Goal: Transaction & Acquisition: Purchase product/service

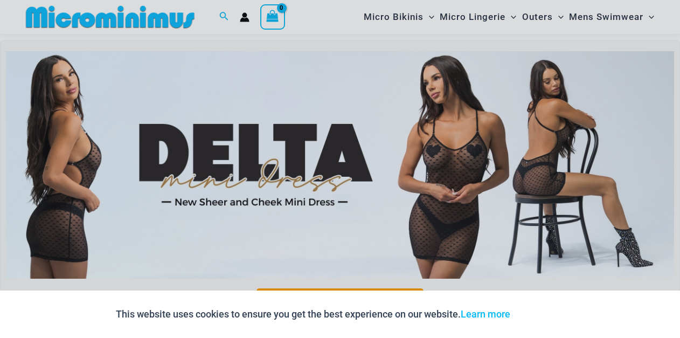
scroll to position [200, 0]
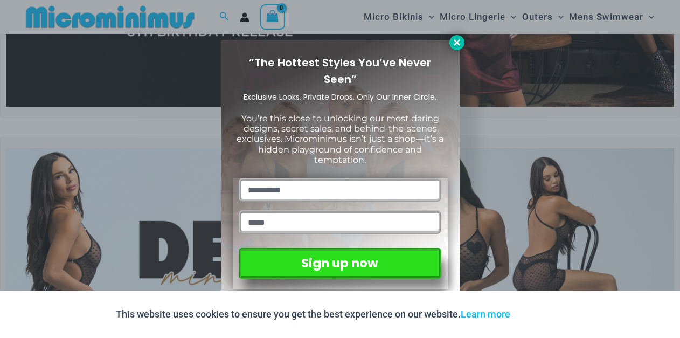
click at [456, 43] on icon at bounding box center [457, 42] width 6 height 6
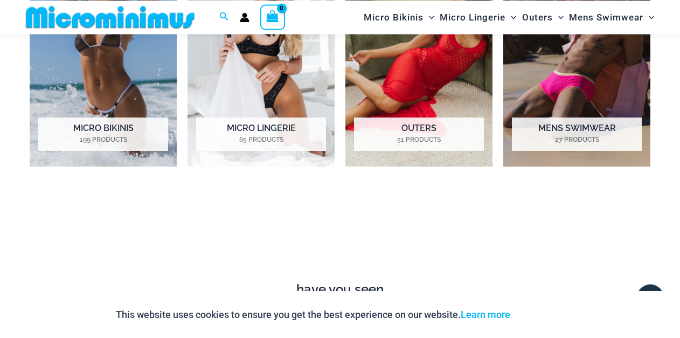
scroll to position [876, 0]
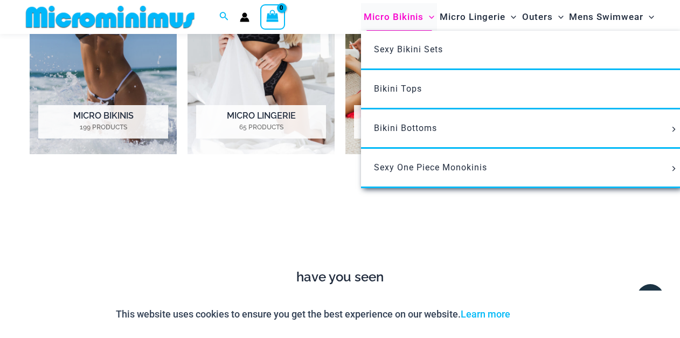
click at [405, 20] on span "Micro Bikinis" at bounding box center [394, 16] width 60 height 27
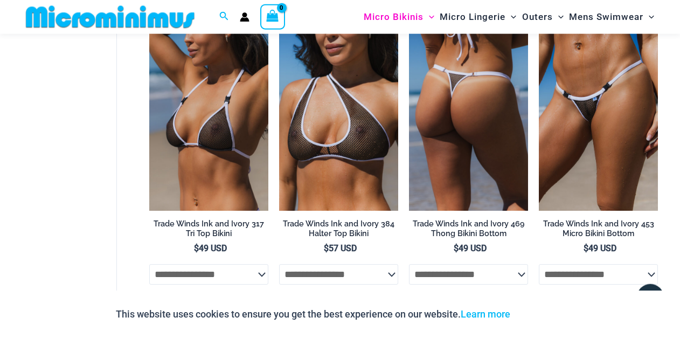
scroll to position [1589, 0]
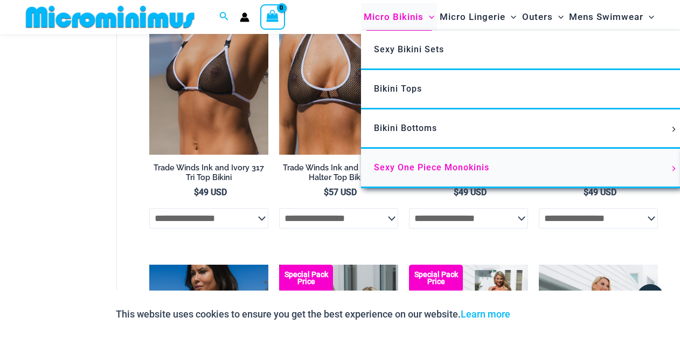
click at [422, 169] on span "Sexy One Piece Monokinis" at bounding box center [431, 167] width 115 height 10
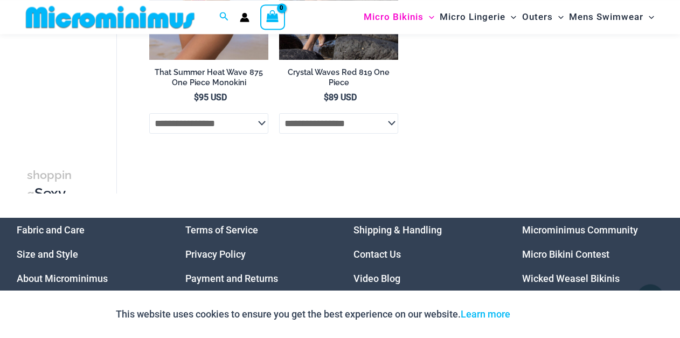
scroll to position [1710, 0]
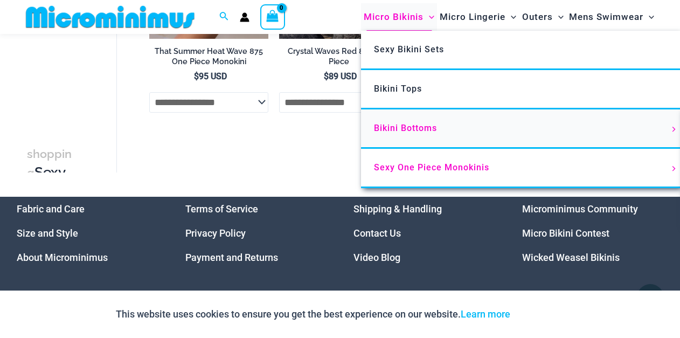
click at [405, 130] on span "Bikini Bottoms" at bounding box center [405, 128] width 63 height 10
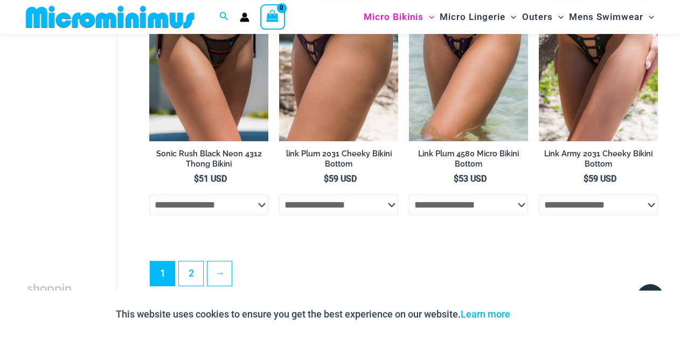
scroll to position [2755, 0]
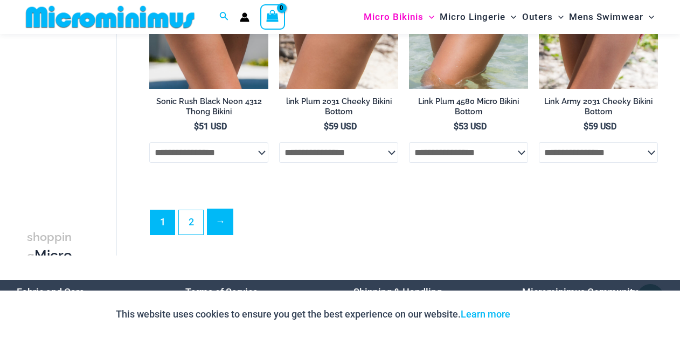
click at [230, 223] on link "→" at bounding box center [219, 221] width 25 height 25
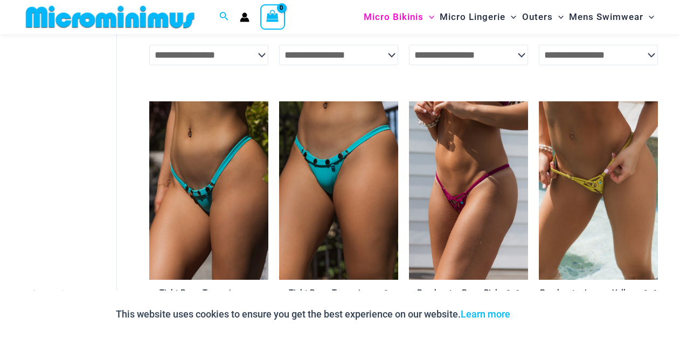
scroll to position [728, 0]
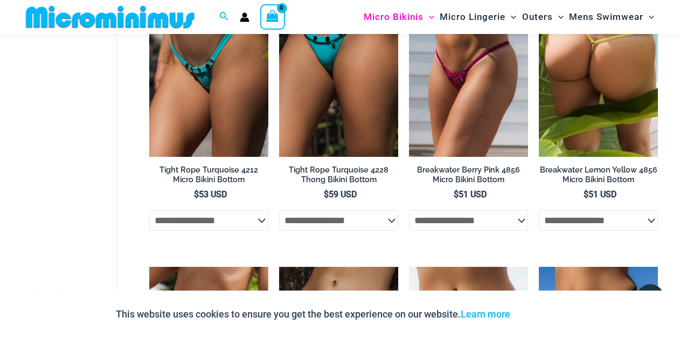
click at [551, 82] on img at bounding box center [598, 67] width 119 height 178
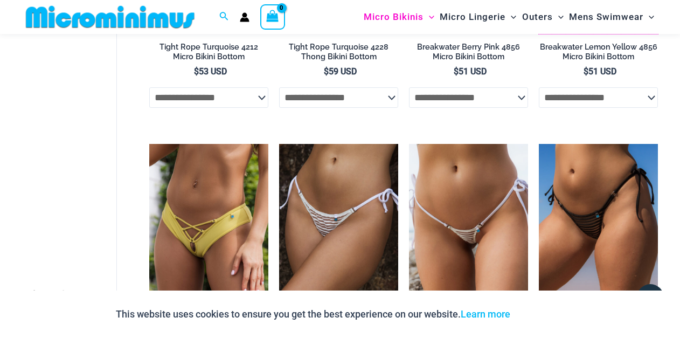
scroll to position [973, 0]
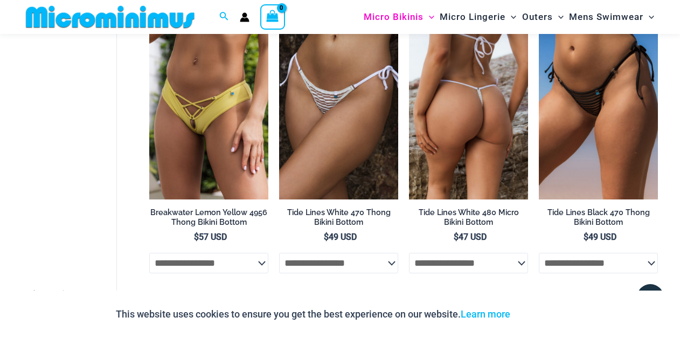
click at [490, 128] on img at bounding box center [468, 110] width 119 height 178
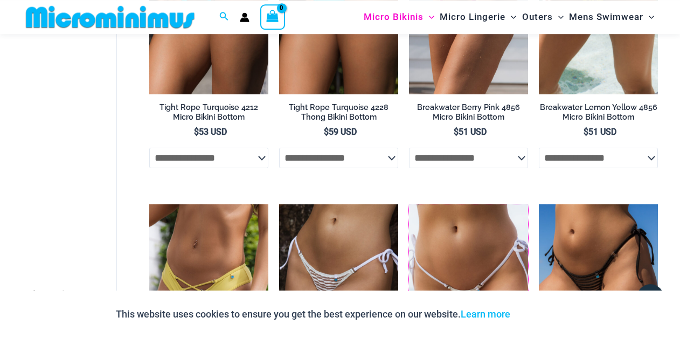
scroll to position [789, 0]
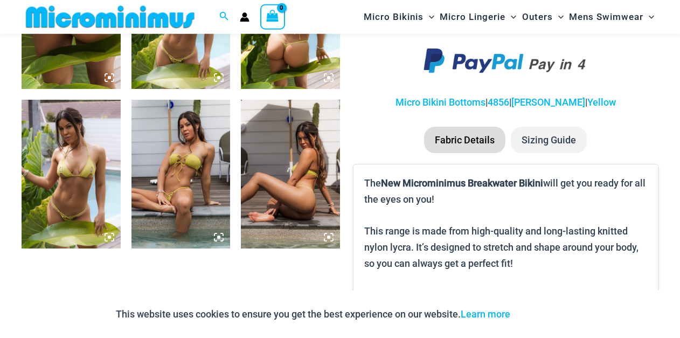
scroll to position [666, 0]
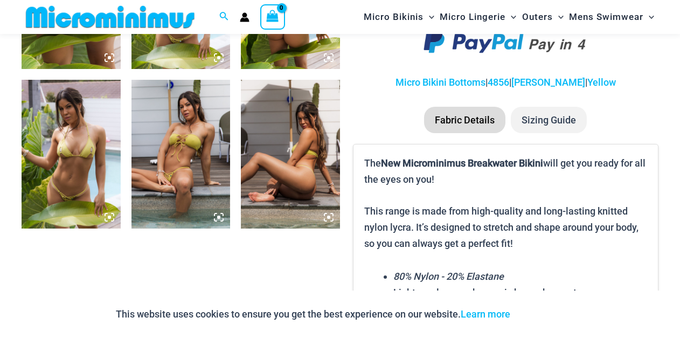
click at [320, 151] on img at bounding box center [290, 154] width 99 height 148
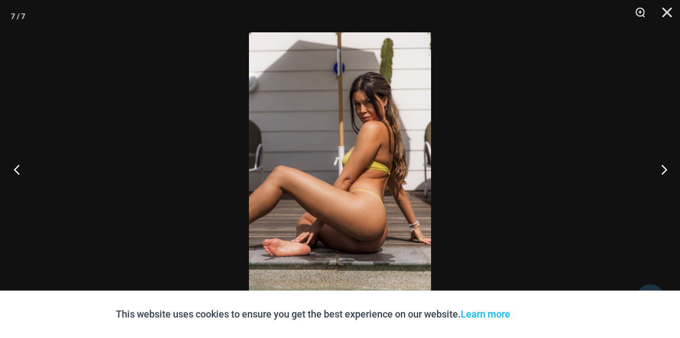
click at [17, 165] on button "Previous" at bounding box center [20, 169] width 40 height 54
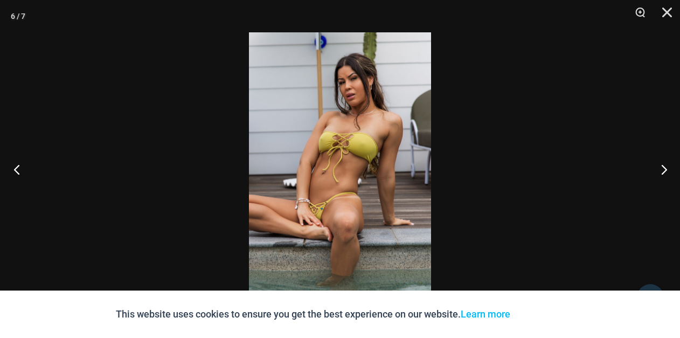
click at [17, 165] on button "Previous" at bounding box center [20, 169] width 40 height 54
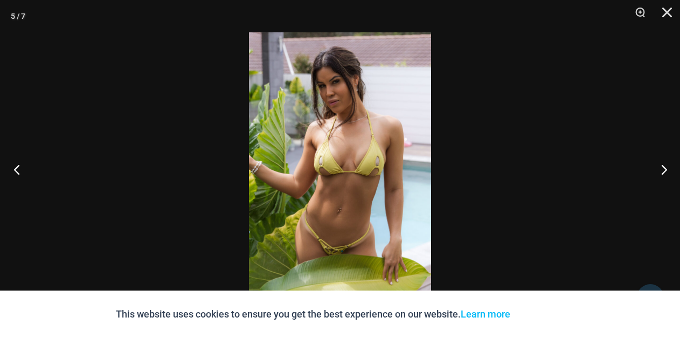
click at [17, 165] on button "Previous" at bounding box center [20, 169] width 40 height 54
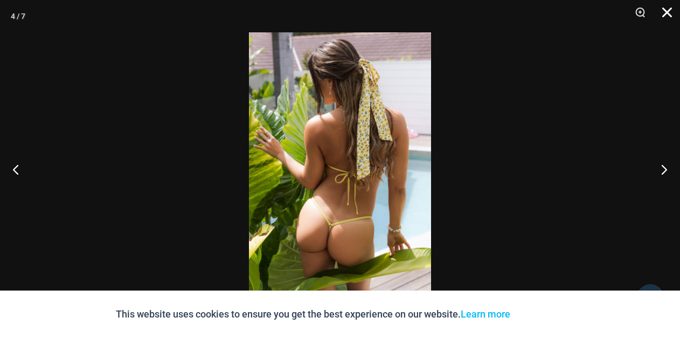
click at [667, 10] on button "Close" at bounding box center [663, 16] width 27 height 32
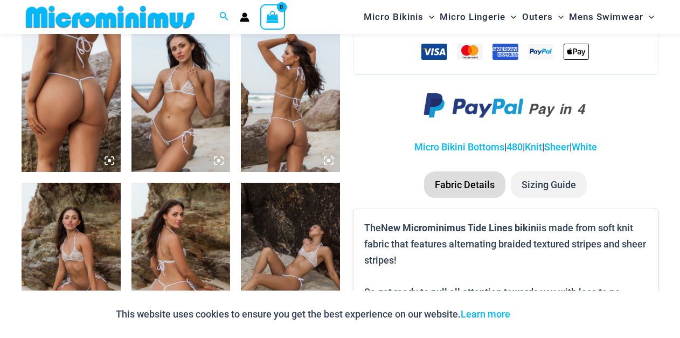
scroll to position [605, 0]
